Goal: Information Seeking & Learning: Check status

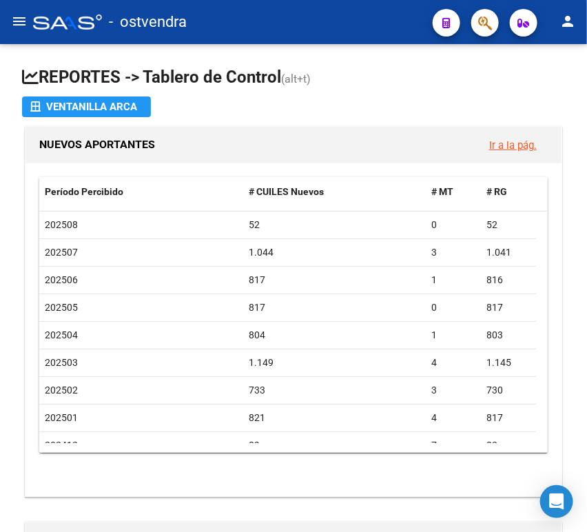
click at [20, 29] on mat-icon "menu" at bounding box center [19, 21] width 17 height 17
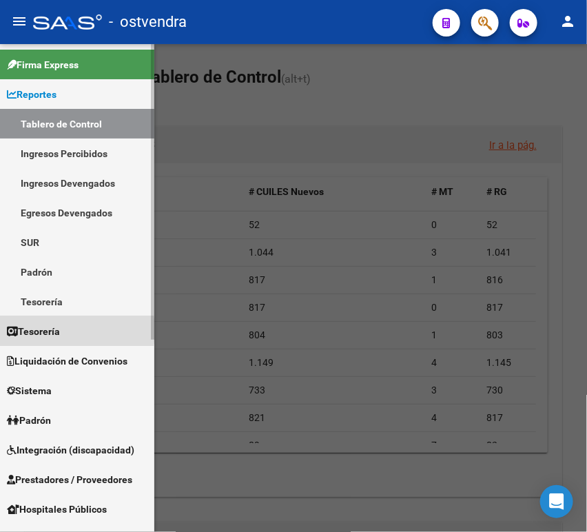
click at [41, 331] on span "Tesorería" at bounding box center [33, 331] width 53 height 15
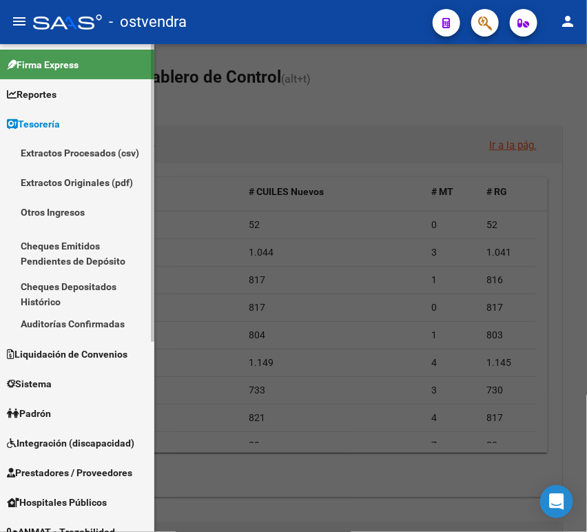
click at [72, 327] on link "Auditorías Confirmadas" at bounding box center [77, 324] width 154 height 30
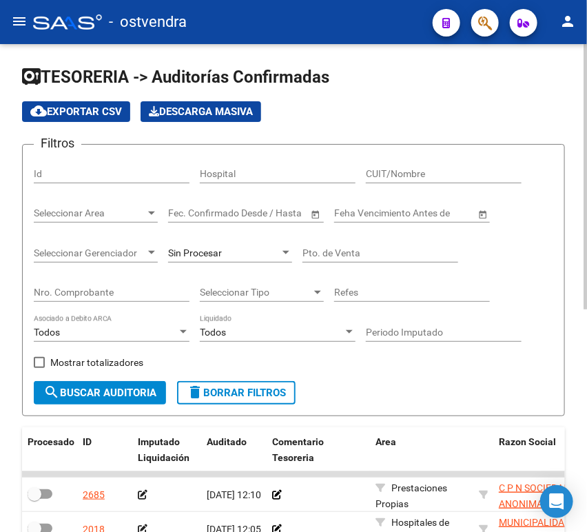
click at [400, 166] on div "CUIT/Nombre" at bounding box center [444, 170] width 156 height 28
type input "c"
click at [112, 245] on div "Seleccionar Gerenciador Seleccionar Gerenciador" at bounding box center [96, 249] width 124 height 28
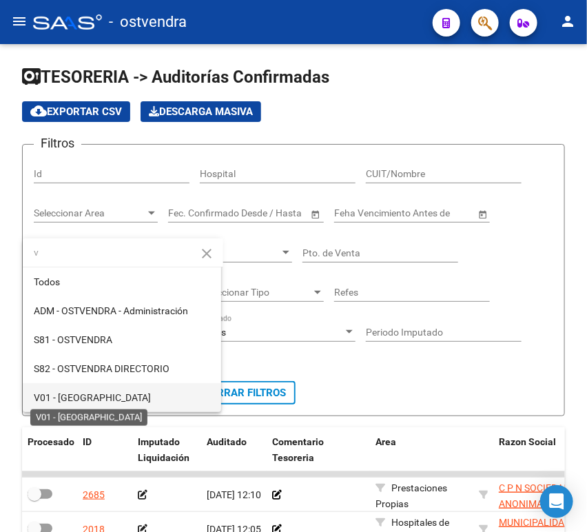
type input "v"
click at [76, 396] on span "V01 - [GEOGRAPHIC_DATA]" at bounding box center [92, 397] width 117 height 11
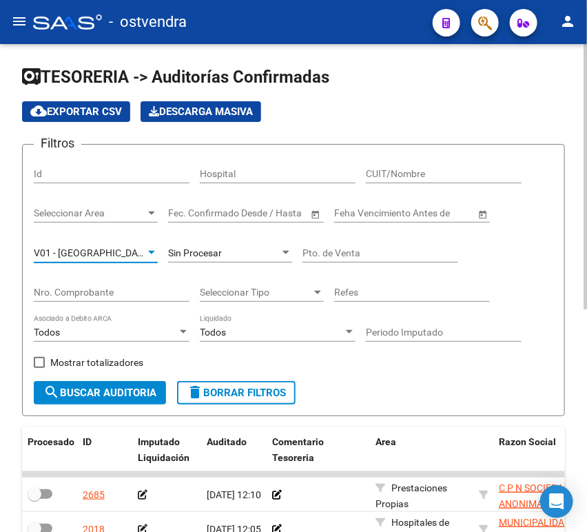
click at [129, 217] on span "Seleccionar Area" at bounding box center [90, 213] width 112 height 12
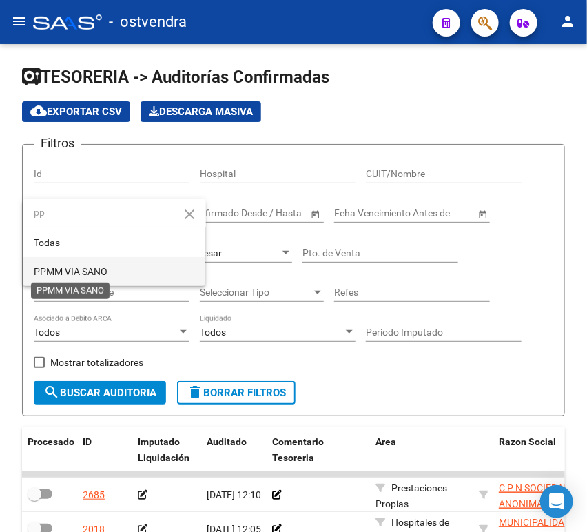
type input "pp"
click at [83, 271] on span "PPMM VIA SANO" at bounding box center [71, 271] width 74 height 11
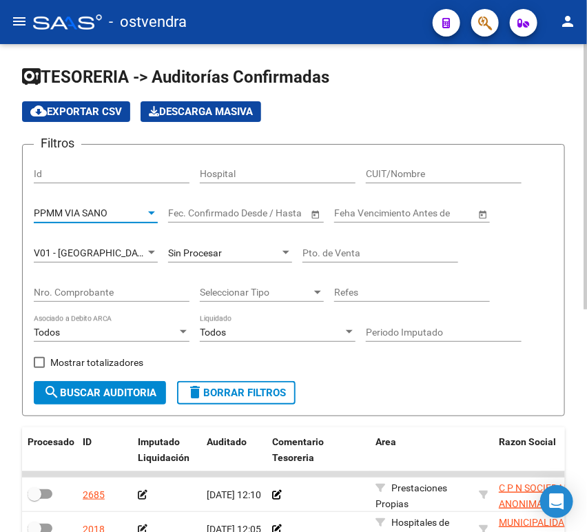
click at [85, 391] on span "search Buscar Auditoria" at bounding box center [99, 393] width 113 height 12
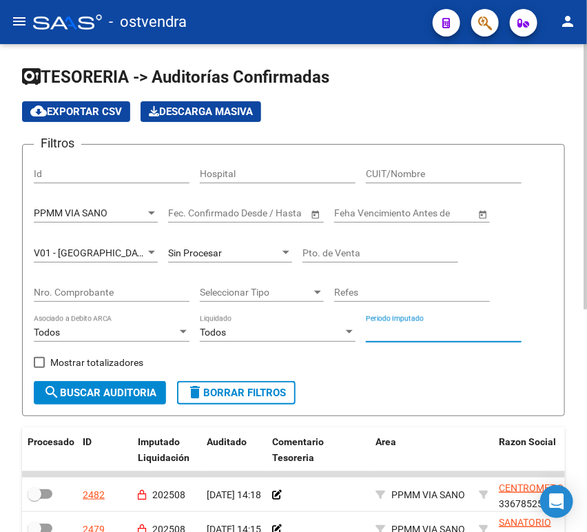
click at [398, 329] on input "Periodo Imputado" at bounding box center [444, 333] width 156 height 12
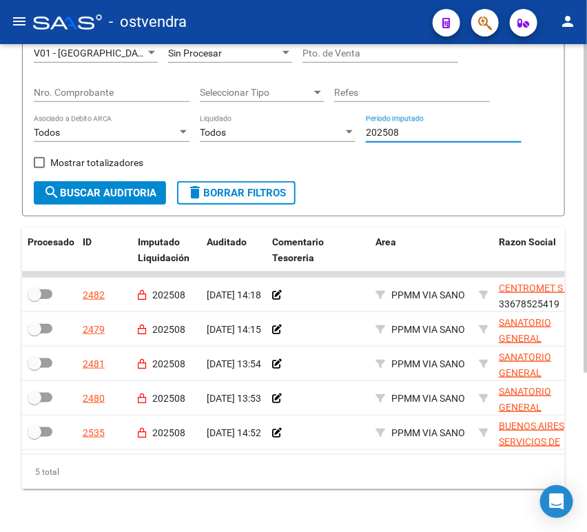
click at [586, 376] on div at bounding box center [585, 351] width 3 height 329
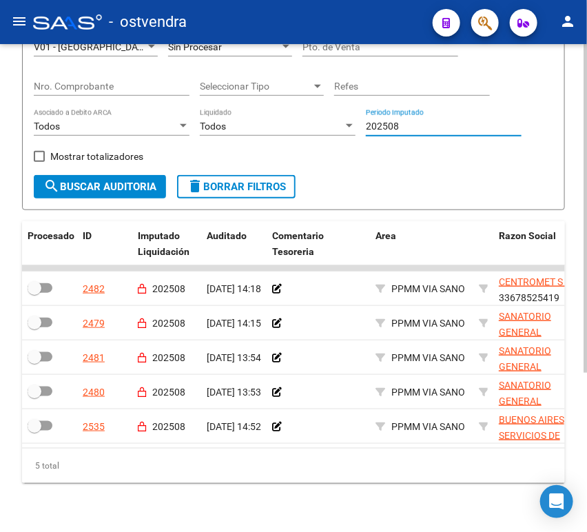
type input "202508"
drag, startPoint x: 152, startPoint y: 449, endPoint x: 187, endPoint y: 458, distance: 36.3
click at [187, 448] on datatable-body "2482 202508 [DATE] 14:18 PPMM VIA [GEOGRAPHIC_DATA] S A - 33678525419 [DATE] Fa…" at bounding box center [293, 356] width 543 height 183
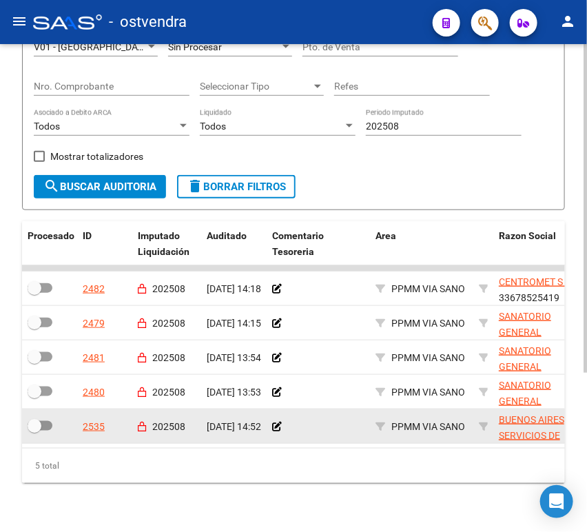
drag, startPoint x: 168, startPoint y: 449, endPoint x: 229, endPoint y: 443, distance: 61.0
click at [229, 443] on datatable-body "2482 202508 [DATE] 14:18 PPMM VIA [GEOGRAPHIC_DATA] S A - 33678525419 [DATE] Fa…" at bounding box center [293, 356] width 543 height 183
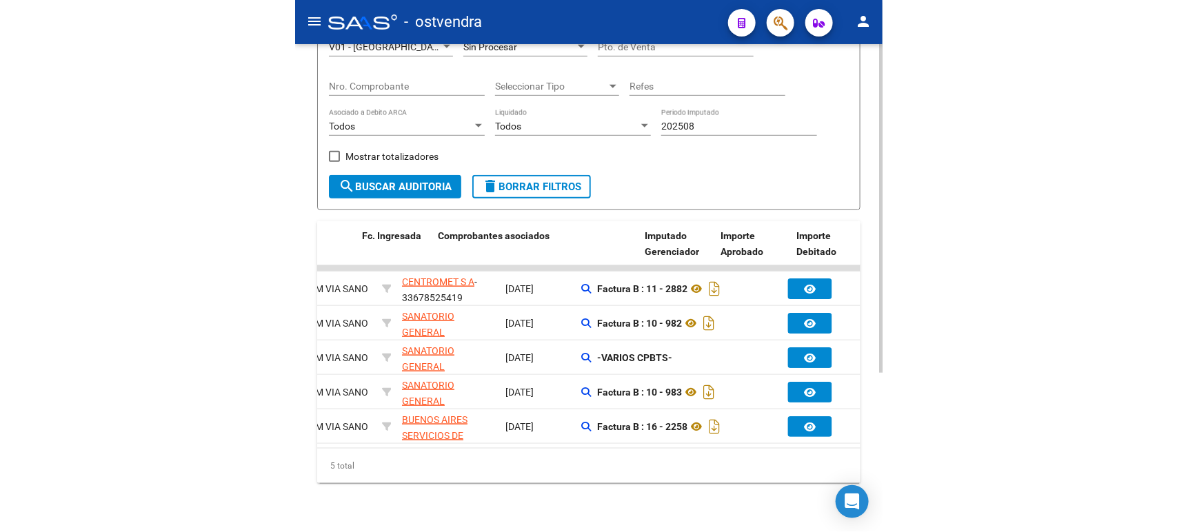
scroll to position [0, 548]
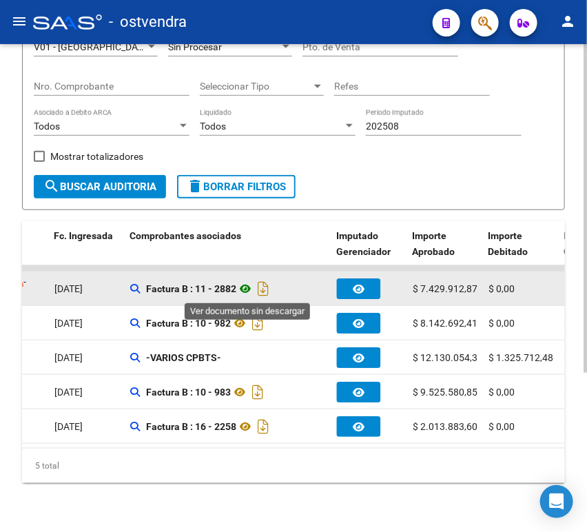
click at [247, 286] on icon at bounding box center [245, 289] width 18 height 17
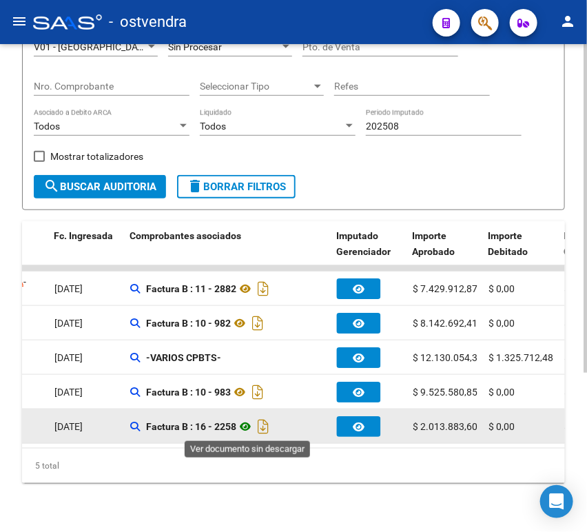
click at [254, 429] on icon at bounding box center [245, 426] width 18 height 17
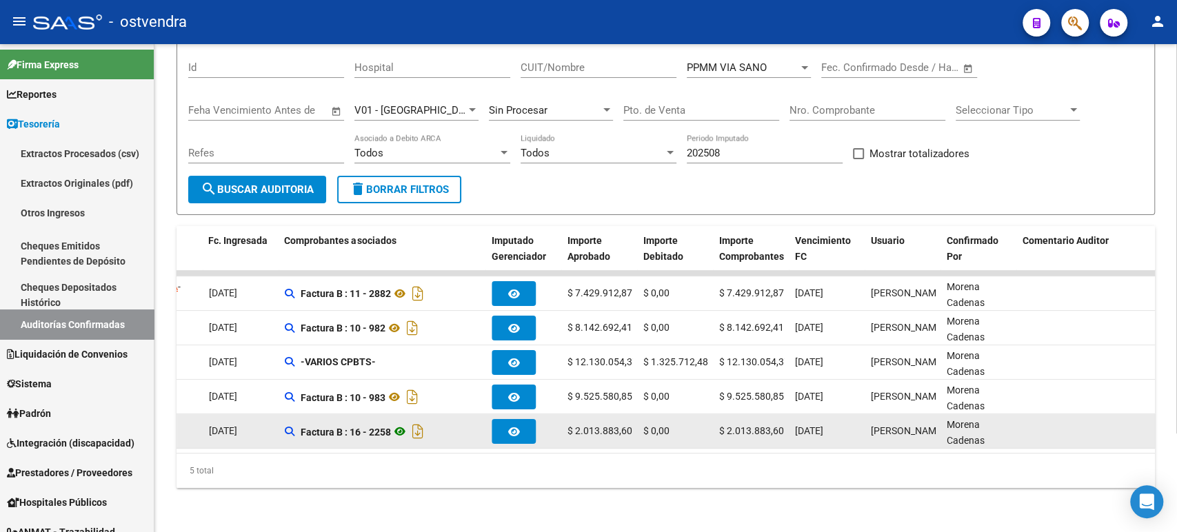
scroll to position [123, 0]
click at [408, 423] on icon at bounding box center [400, 431] width 18 height 17
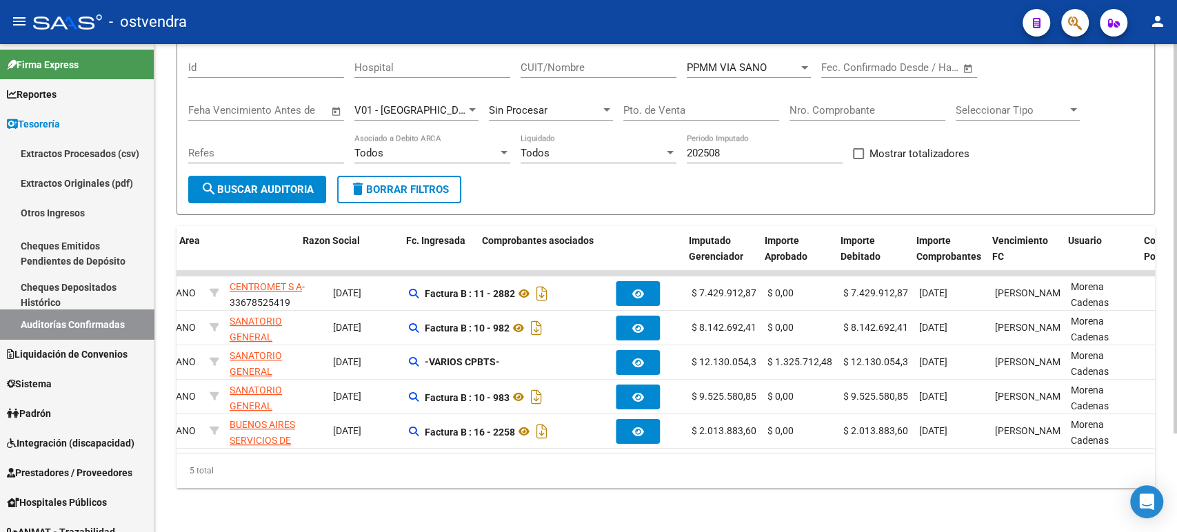
scroll to position [0, 341]
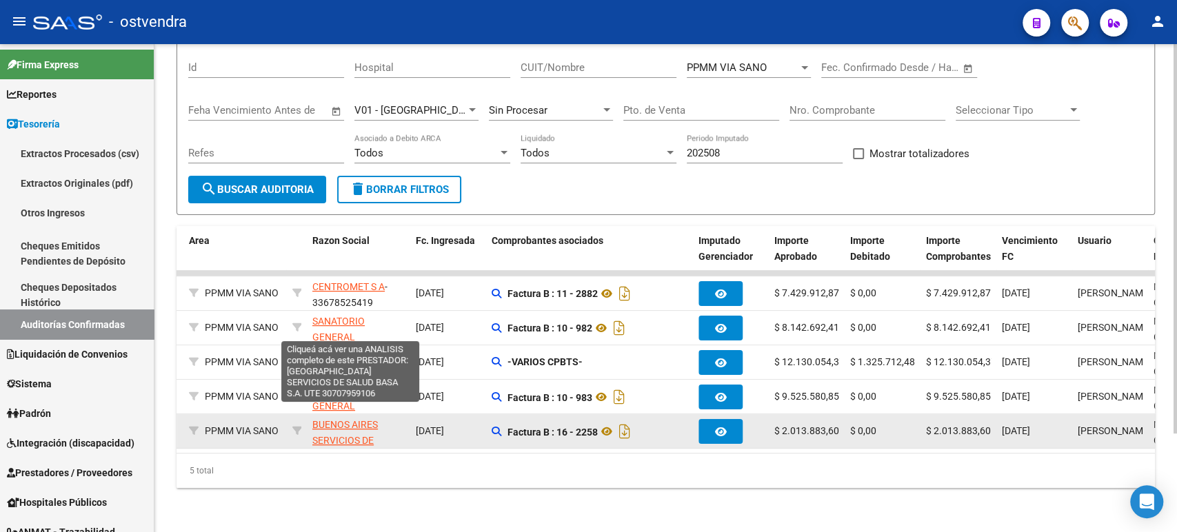
click at [359, 419] on span "BUENOS AIRES SERVICIOS DE SALUD BASA S.A. UTE" at bounding box center [349, 448] width 75 height 58
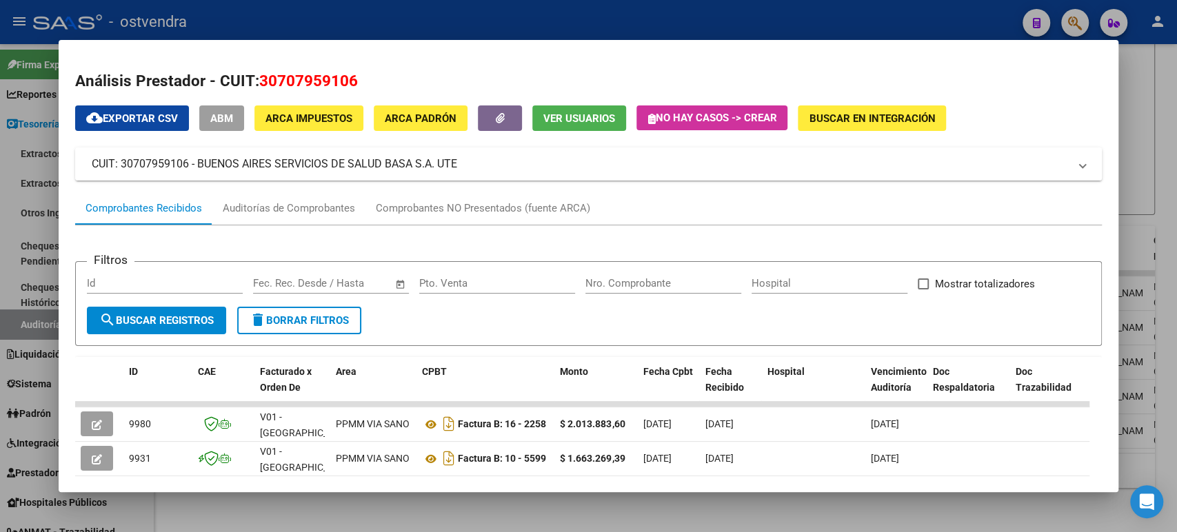
drag, startPoint x: 480, startPoint y: 170, endPoint x: 91, endPoint y: 159, distance: 389.6
click at [91, 159] on mat-expansion-panel-header "CUIT: 30707959106 - BUENOS AIRES SERVICIOS DE SALUD BASA S.A. UTE" at bounding box center [588, 164] width 1026 height 33
copy mat-panel-title "CUIT: 30707959106 - BUENOS AIRES SERVICIOS DE SALUD BASA S.A. UTE"
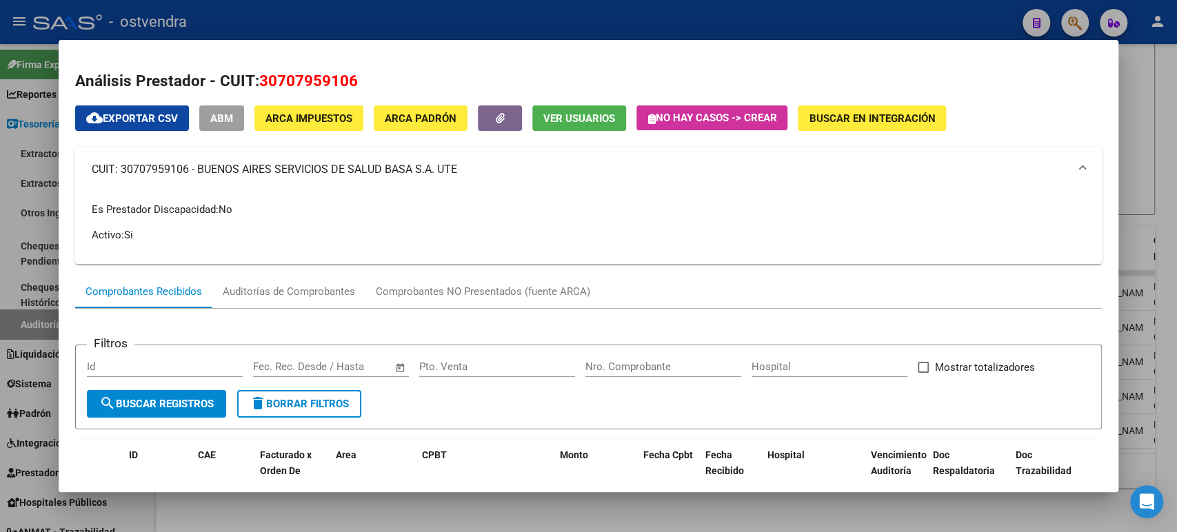
click at [587, 102] on div at bounding box center [588, 266] width 1177 height 532
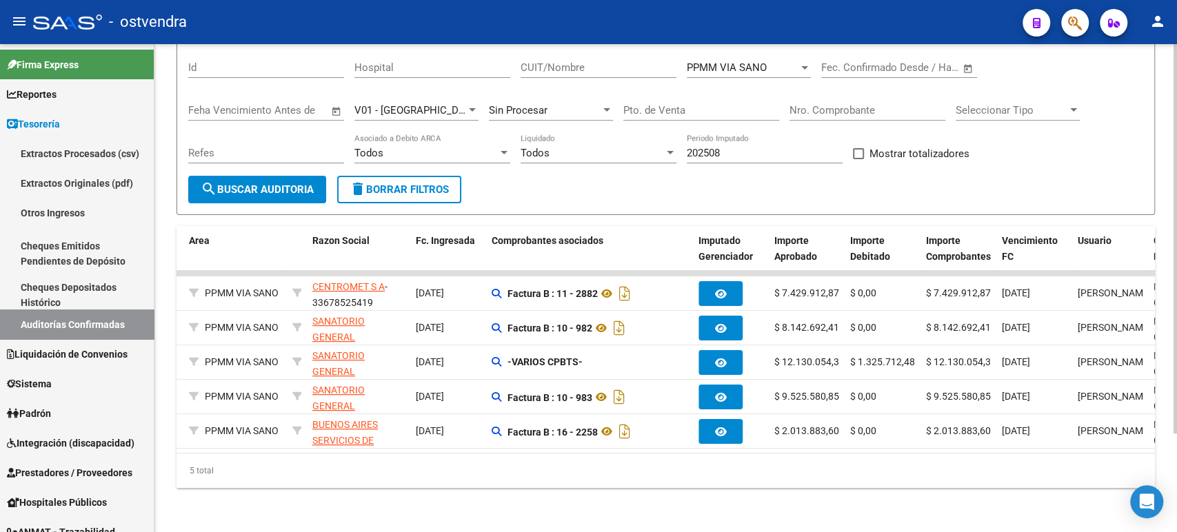
scroll to position [0, 0]
